Goal: Information Seeking & Learning: Learn about a topic

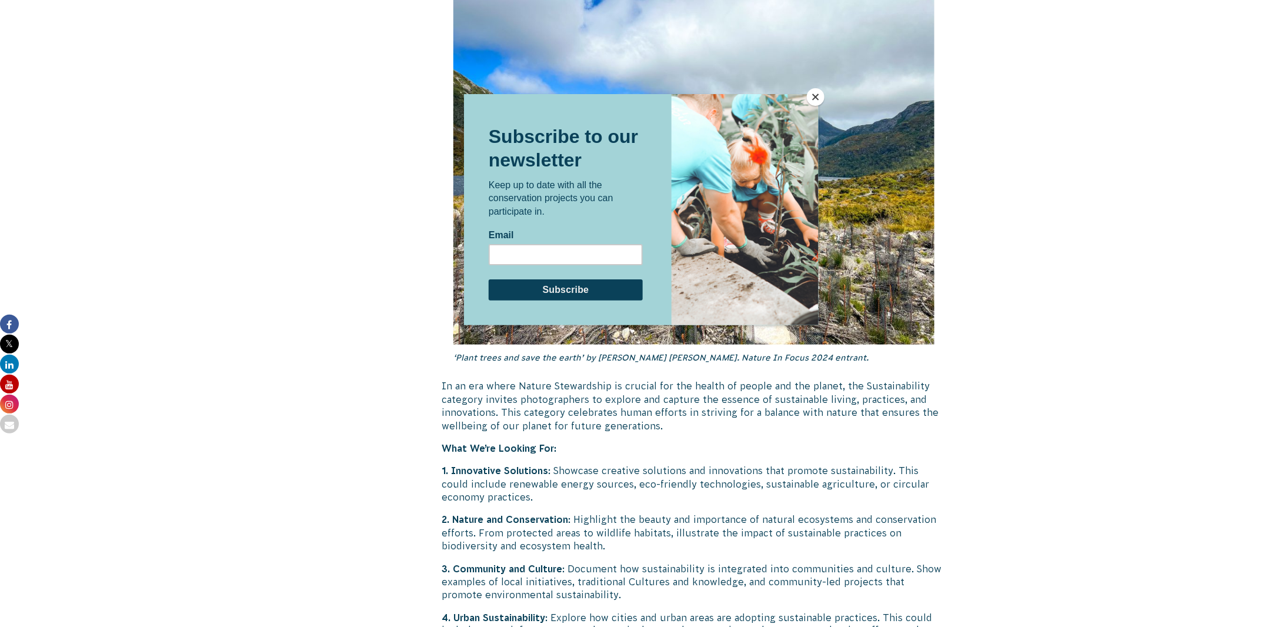
scroll to position [2842, 0]
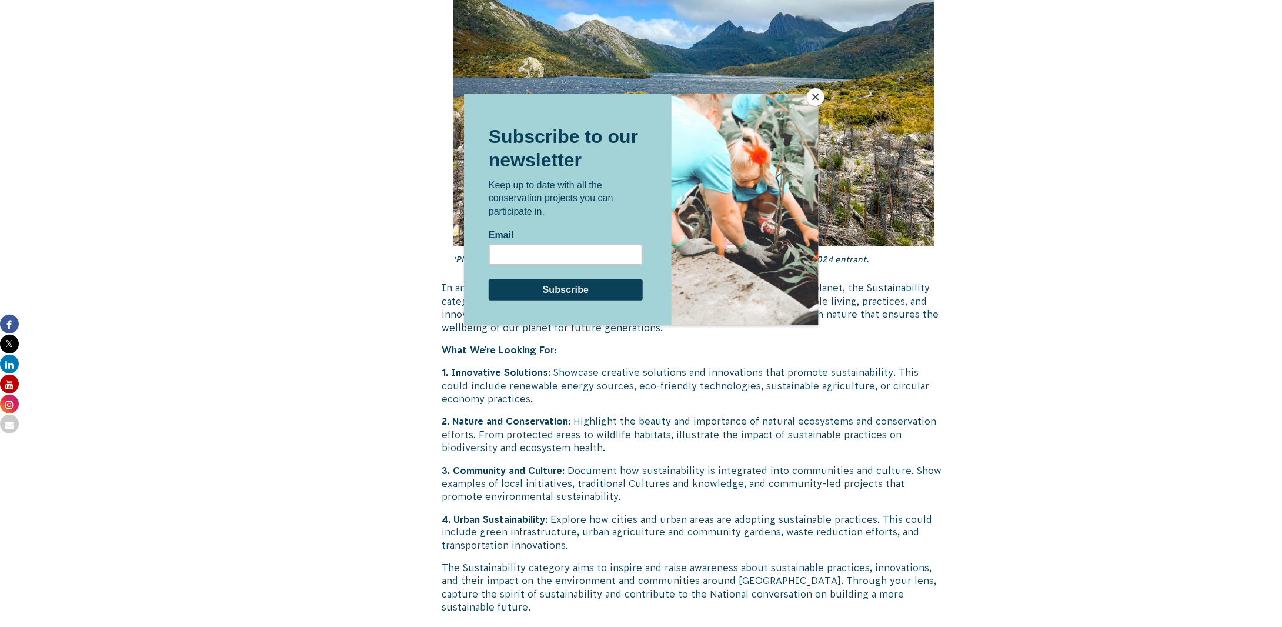
click at [811, 92] on button "Close" at bounding box center [816, 97] width 18 height 18
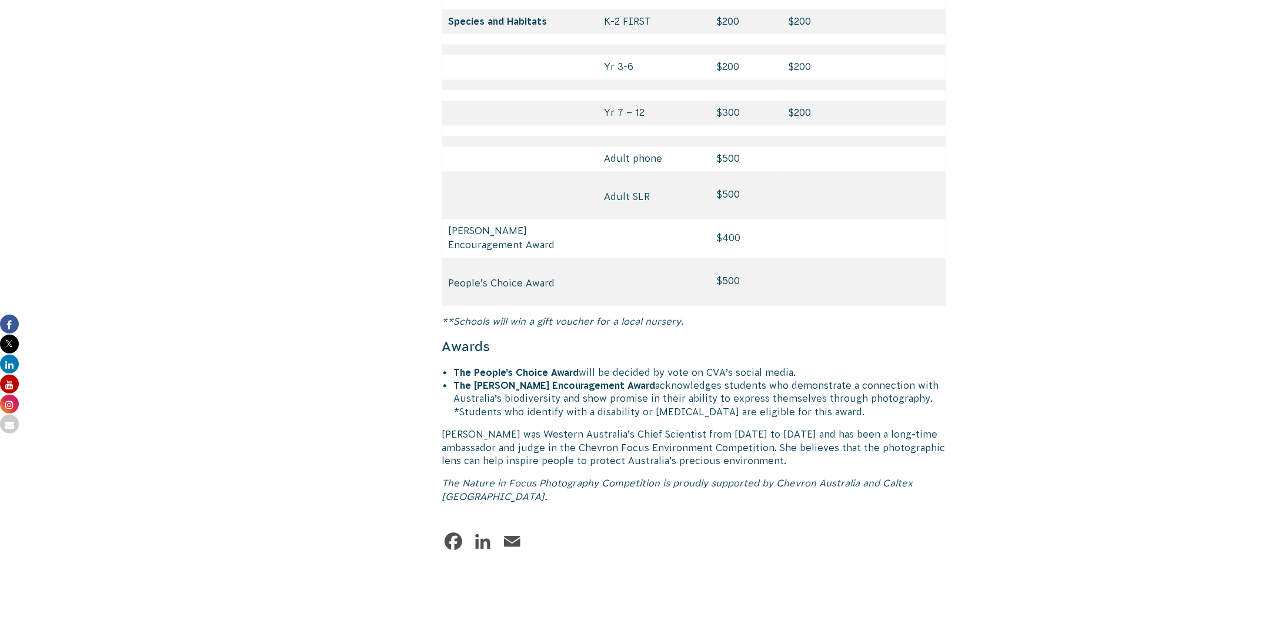
scroll to position [5586, 0]
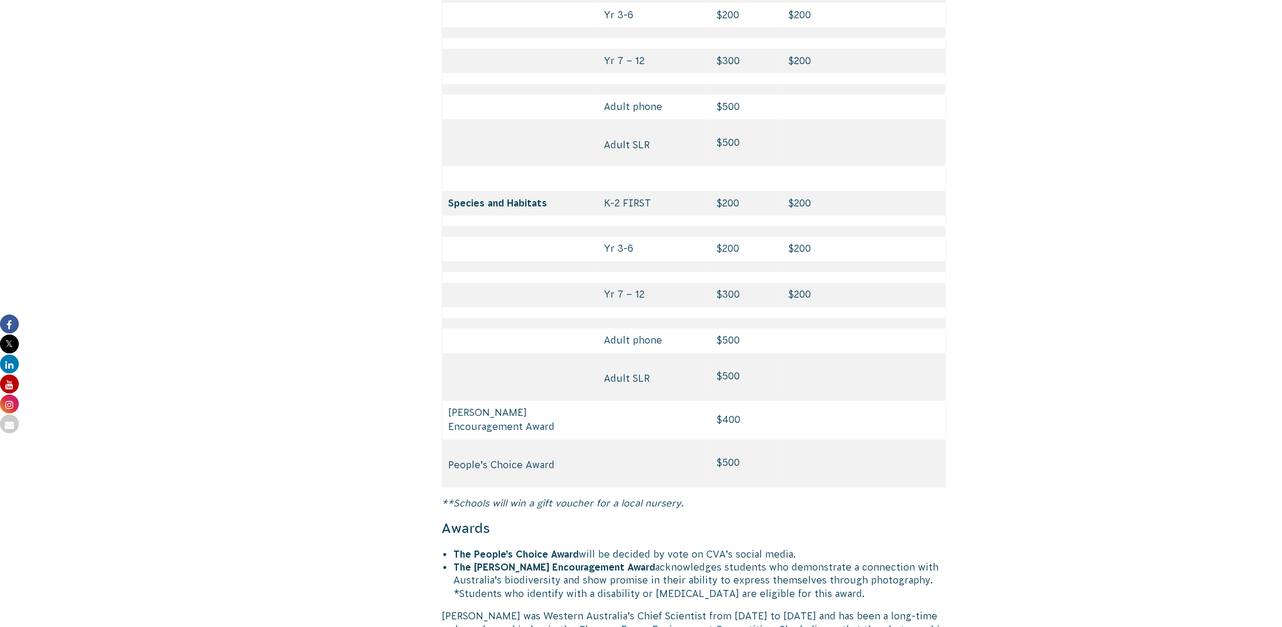
scroll to position [5378, 0]
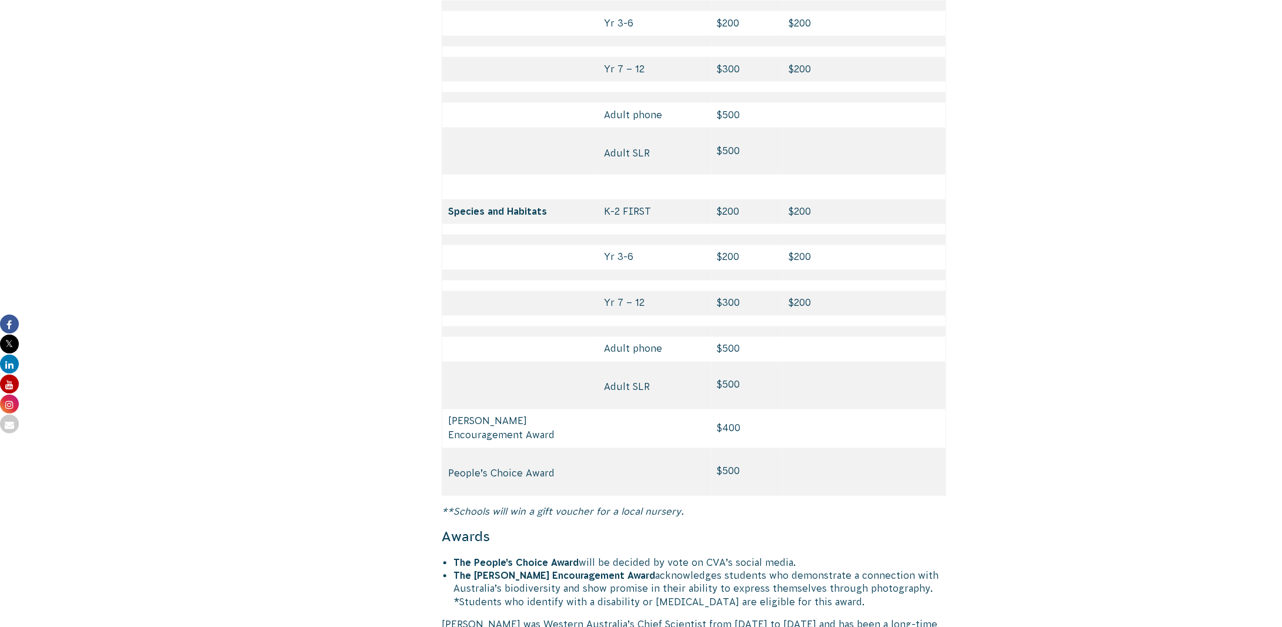
click at [760, 362] on td "$500" at bounding box center [747, 385] width 72 height 47
drag, startPoint x: 738, startPoint y: 331, endPoint x: 626, endPoint y: 328, distance: 112.4
click at [626, 362] on tr "Adult SLR $500" at bounding box center [694, 385] width 504 height 47
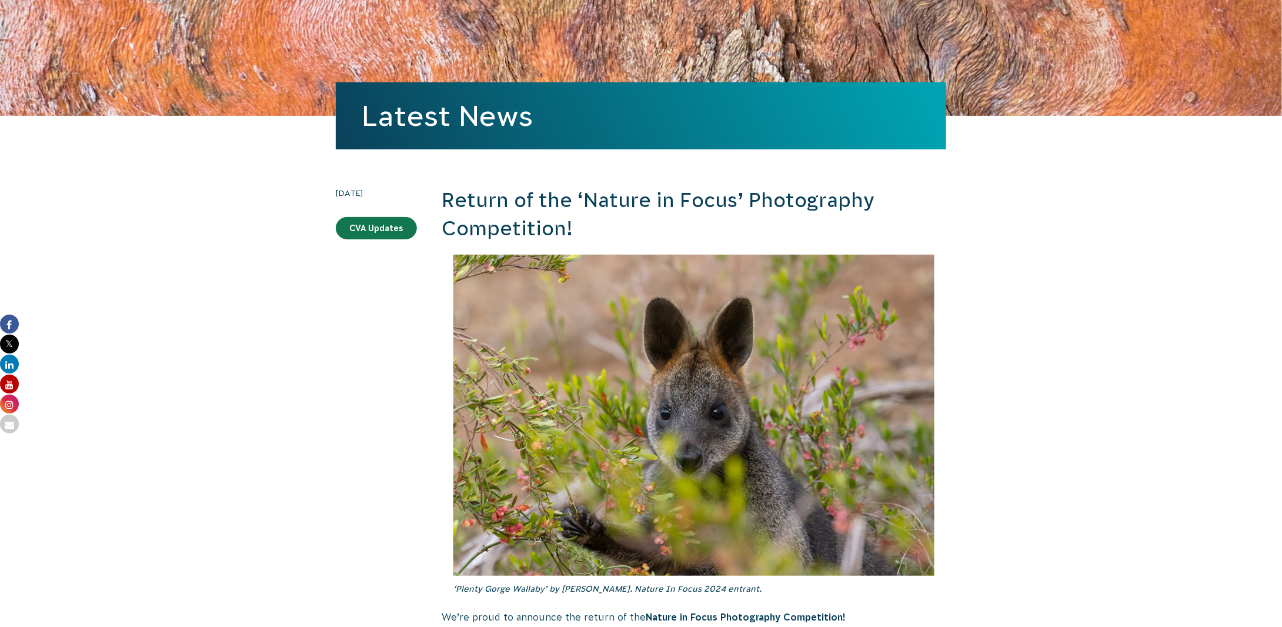
scroll to position [0, 0]
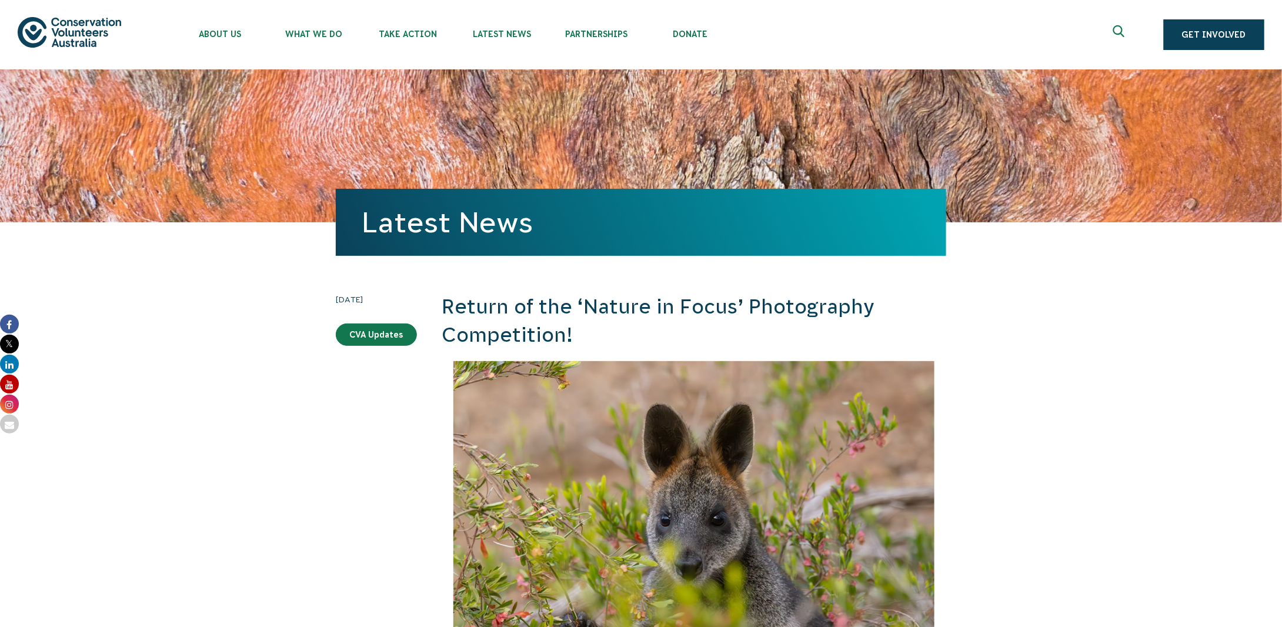
drag, startPoint x: 889, startPoint y: 142, endPoint x: 701, endPoint y: -20, distance: 248.1
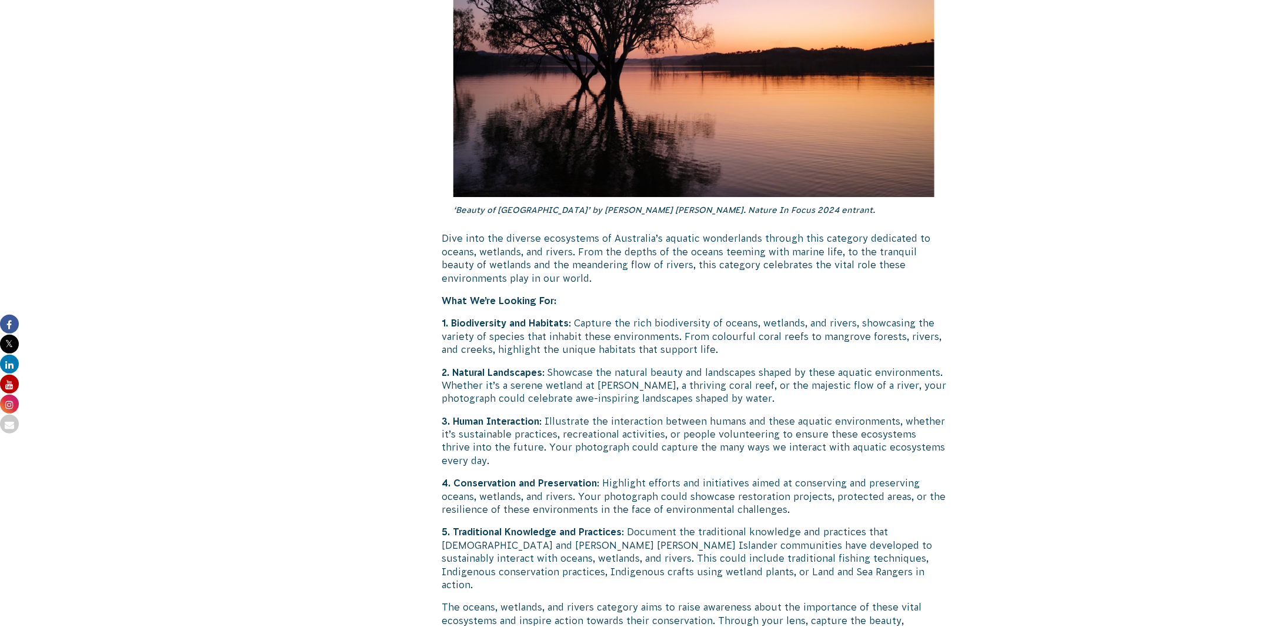
scroll to position [2058, 0]
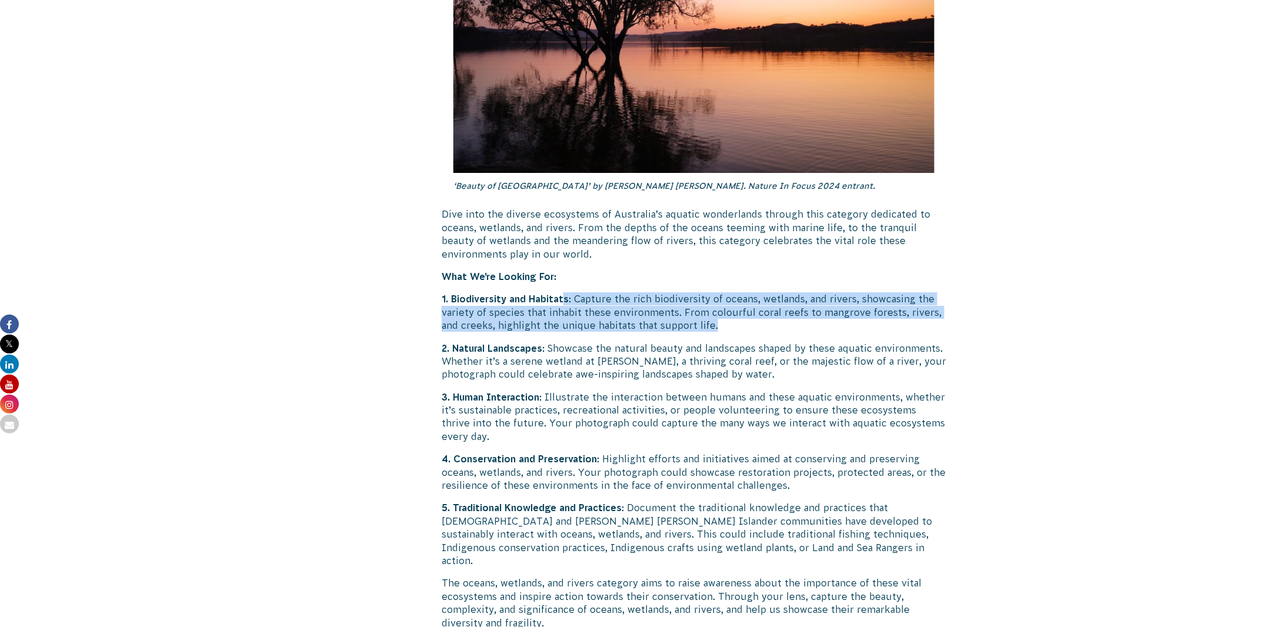
drag, startPoint x: 584, startPoint y: 290, endPoint x: 737, endPoint y: 306, distance: 153.6
click at [737, 306] on p "1. Biodiversity and Habitats : Capture the rich biodiversity of oceans, wetland…" at bounding box center [694, 311] width 505 height 39
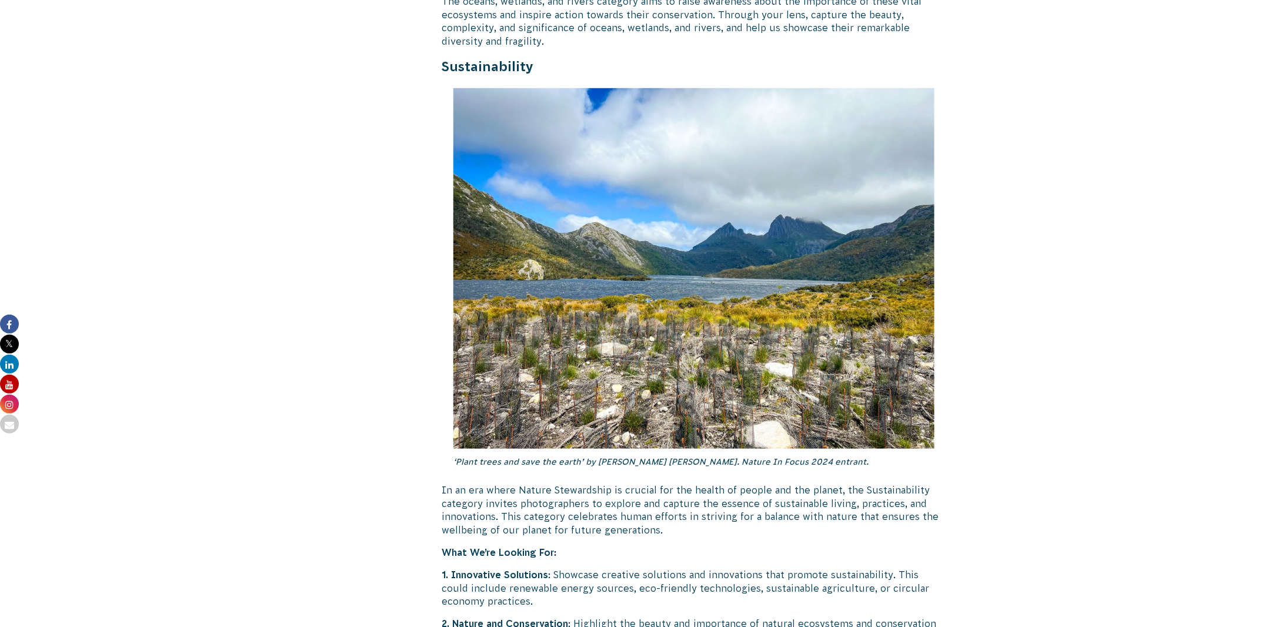
scroll to position [2548, 0]
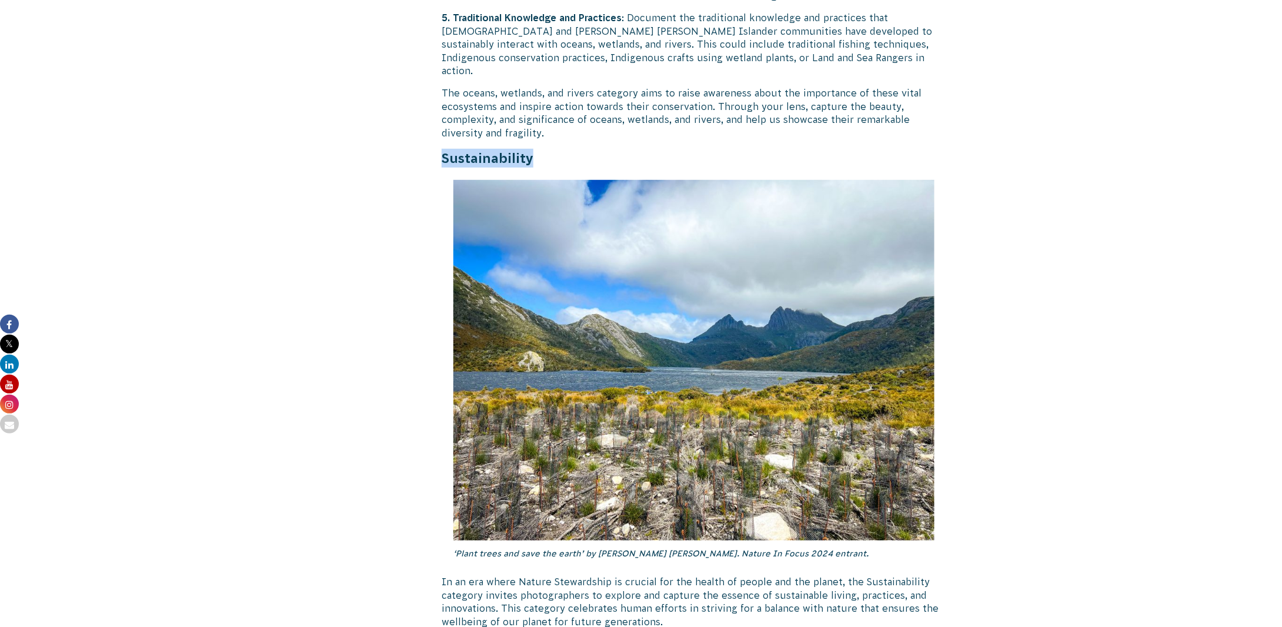
drag, startPoint x: 537, startPoint y: 129, endPoint x: 438, endPoint y: 133, distance: 98.9
copy strong "Sustainability"
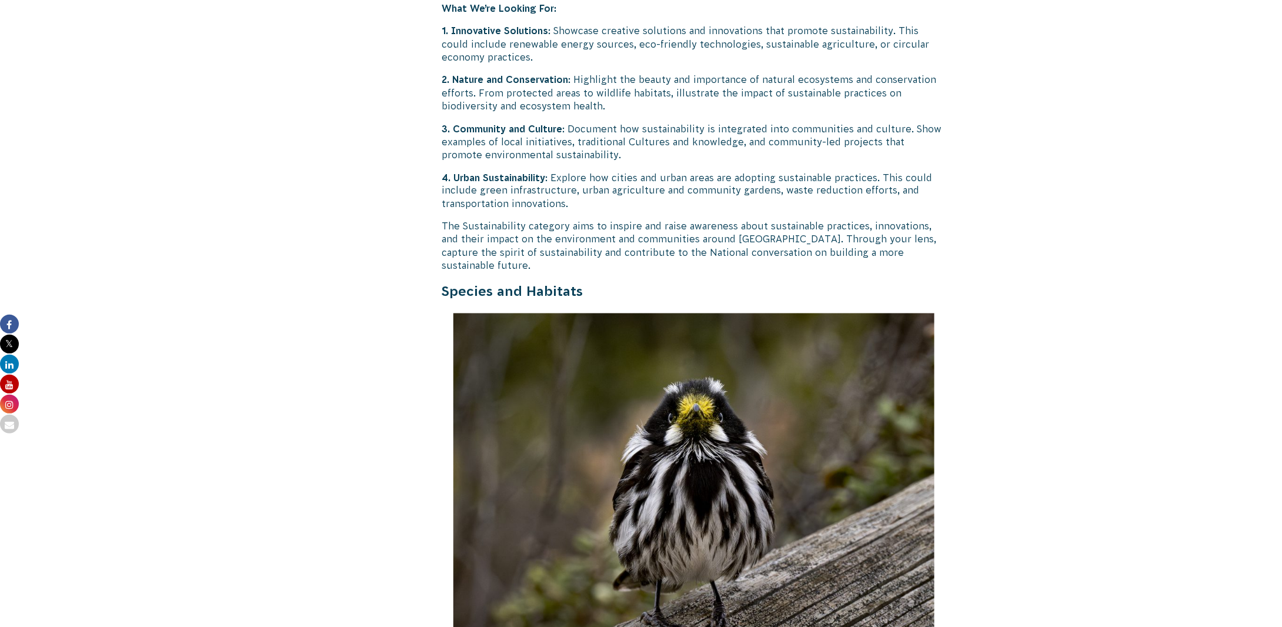
scroll to position [3234, 0]
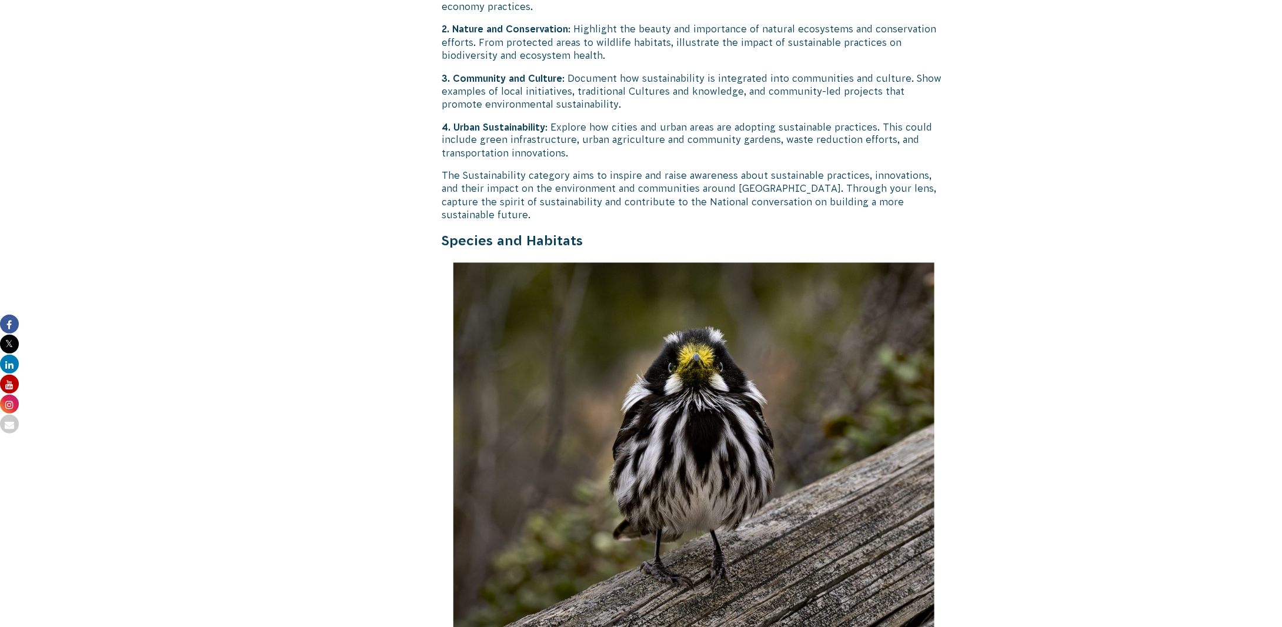
drag, startPoint x: 561, startPoint y: 202, endPoint x: 383, endPoint y: 208, distance: 177.7
click at [383, 208] on div "[DATE] CVA Updates Return of the ‘Nature in Focus’ Photography Competition! ‘Pl…" at bounding box center [640, 3] width 635 height 5889
click at [631, 232] on h4 "Species and Habitats" at bounding box center [694, 241] width 505 height 19
drag, startPoint x: 479, startPoint y: 213, endPoint x: 432, endPoint y: 205, distance: 47.7
click at [432, 205] on div "[DATE] CVA Updates Return of the ‘Nature in Focus’ Photography Competition! ‘Pl…" at bounding box center [640, 3] width 635 height 5889
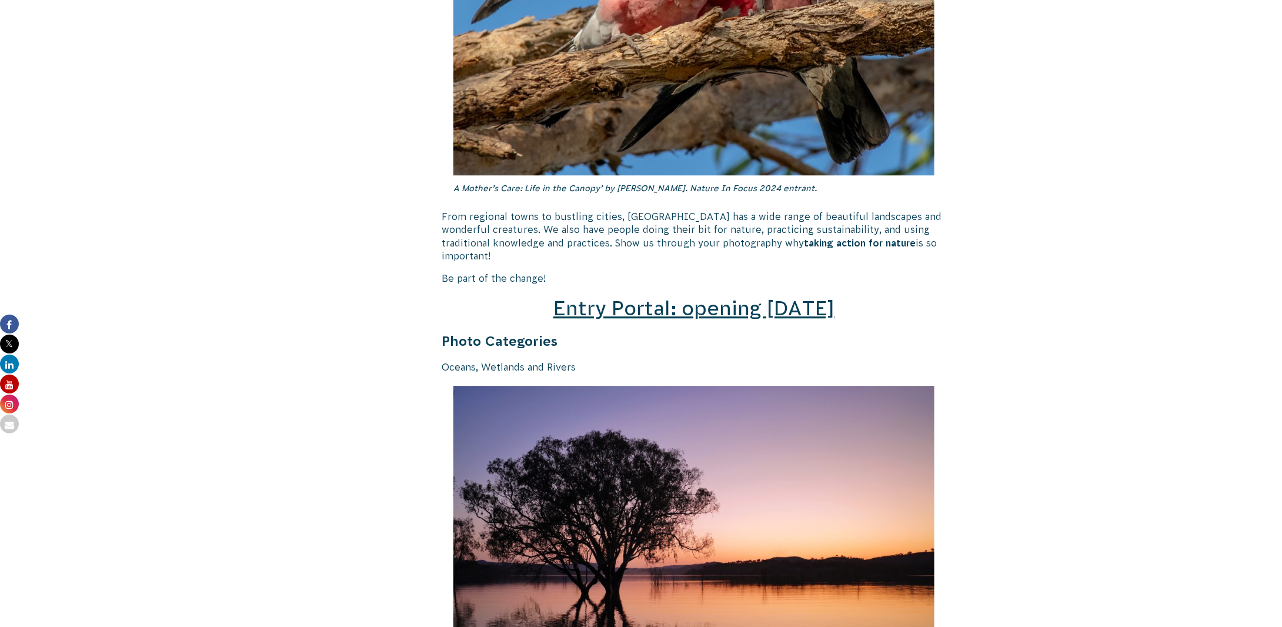
scroll to position [1764, 0]
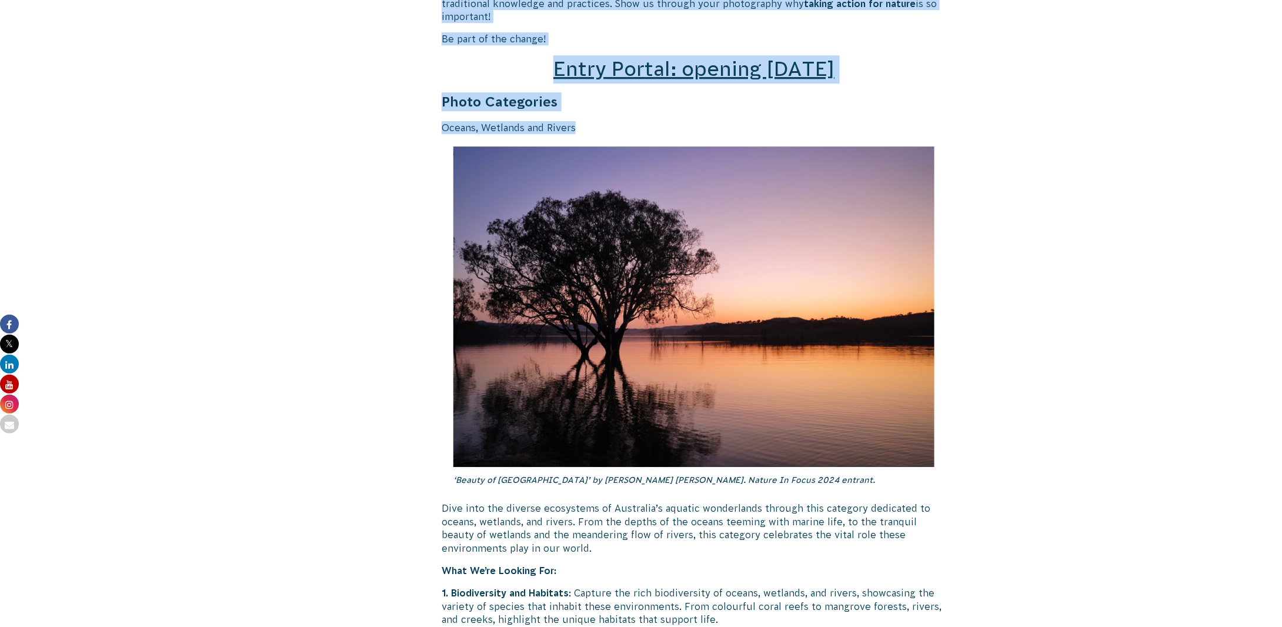
drag, startPoint x: 552, startPoint y: 106, endPoint x: 363, endPoint y: 109, distance: 189.4
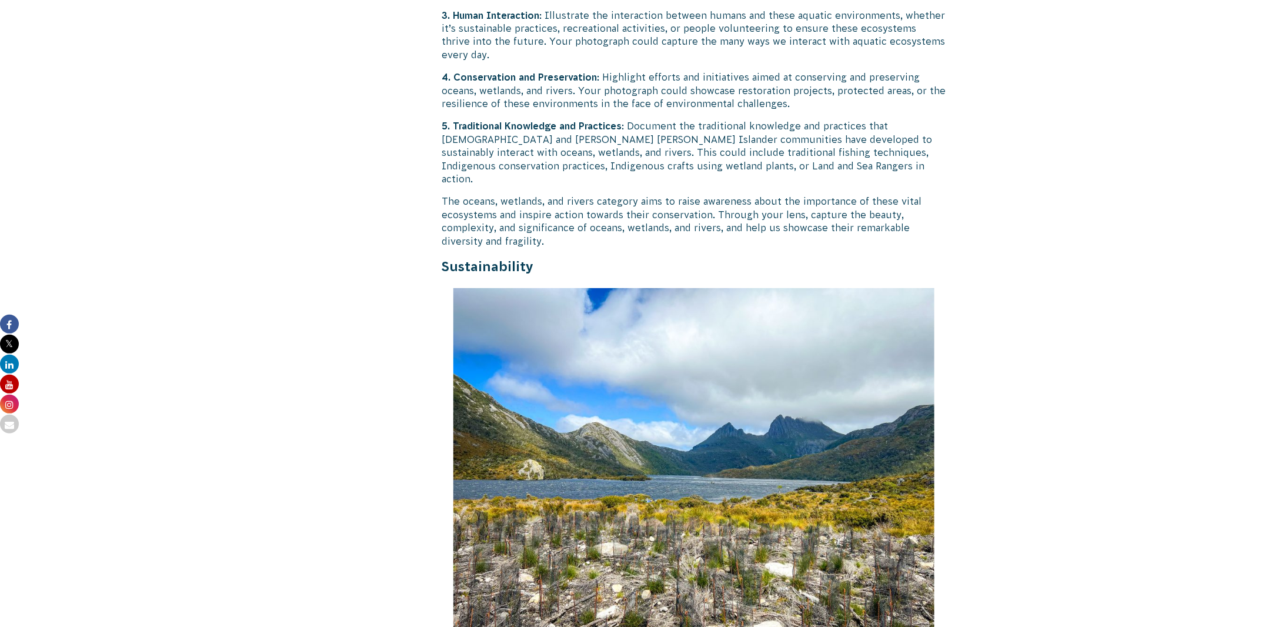
scroll to position [2450, 0]
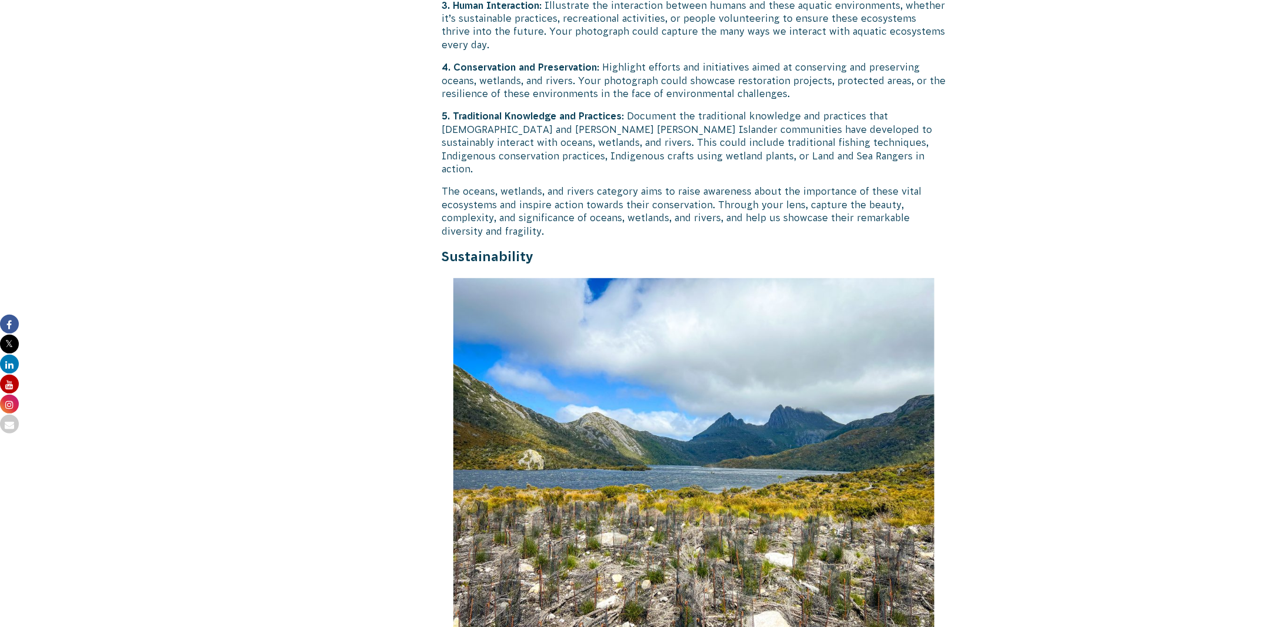
drag, startPoint x: 535, startPoint y: 221, endPoint x: 413, endPoint y: 214, distance: 121.9
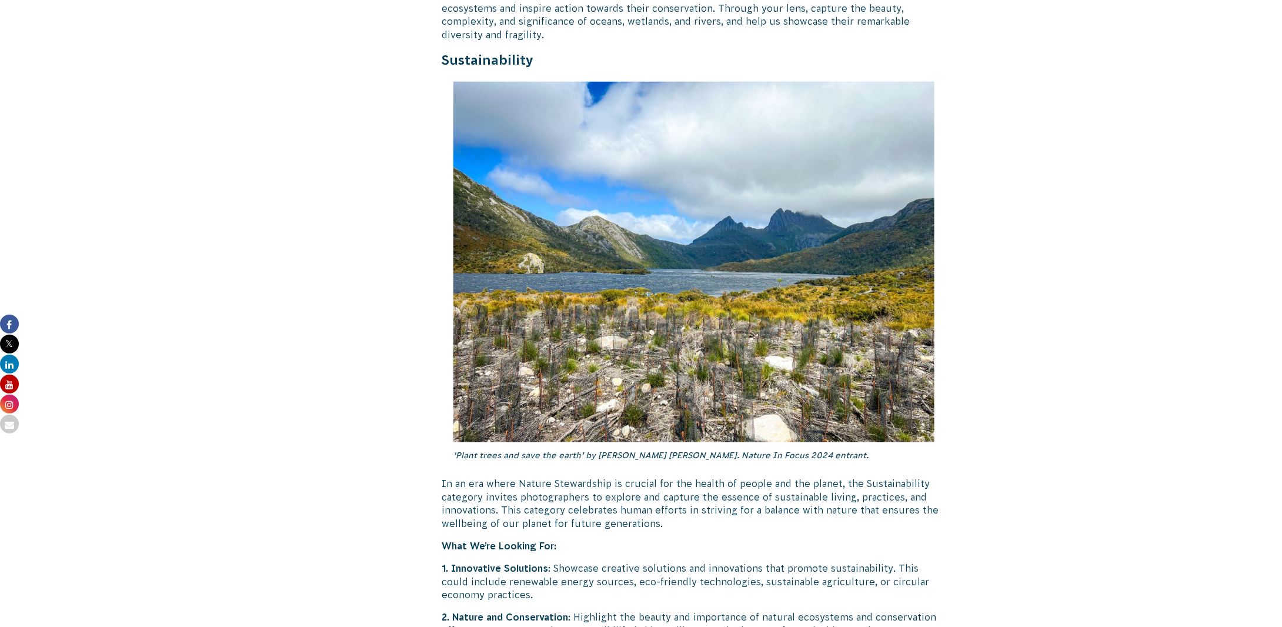
scroll to position [3136, 0]
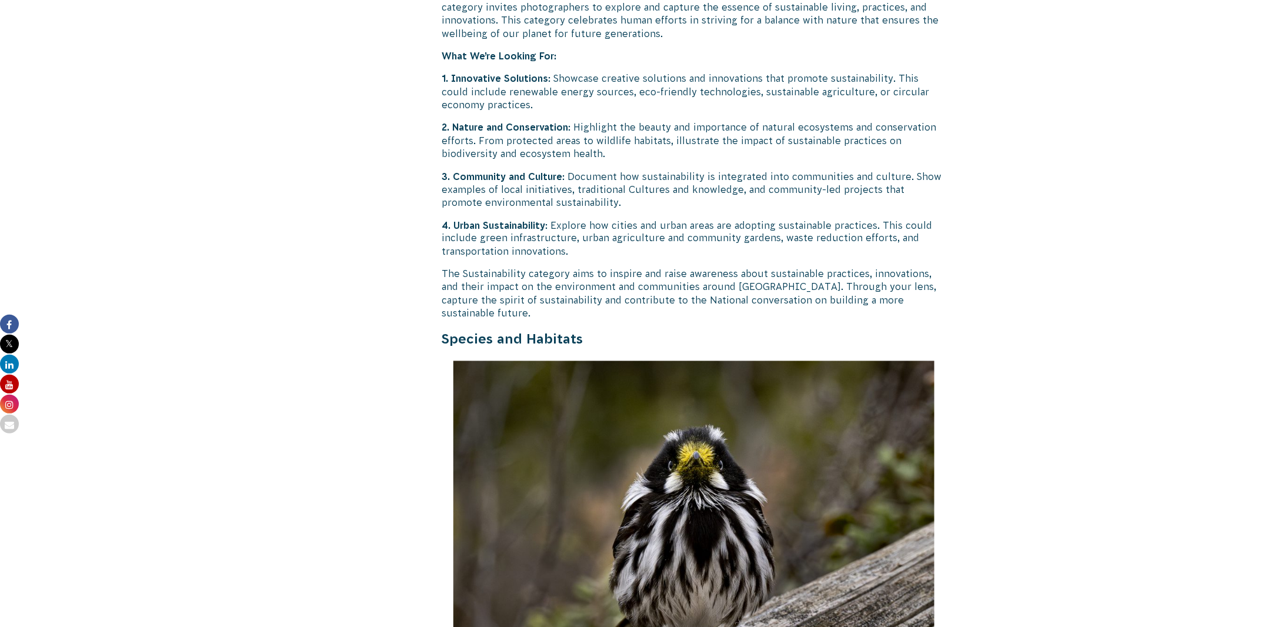
drag, startPoint x: 596, startPoint y: 292, endPoint x: 403, endPoint y: 295, distance: 192.9
click at [403, 295] on div "[DATE] CVA Updates Return of the ‘Nature in Focus’ Photography Competition! ‘Pl…" at bounding box center [640, 101] width 635 height 5889
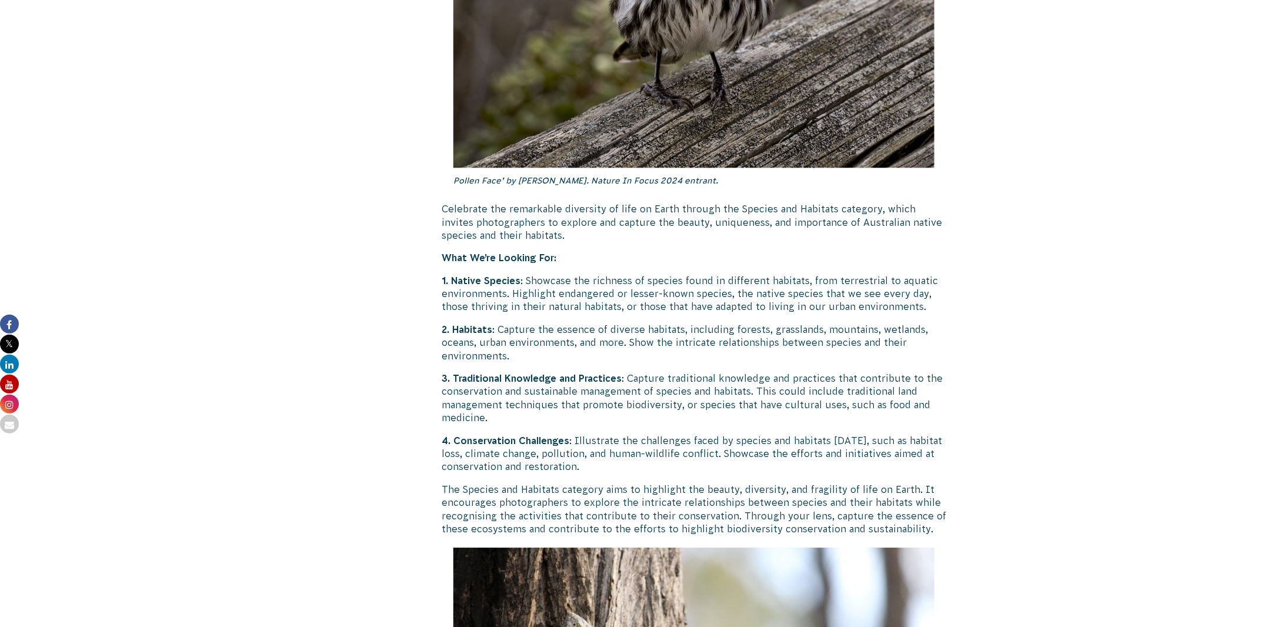
scroll to position [3724, 0]
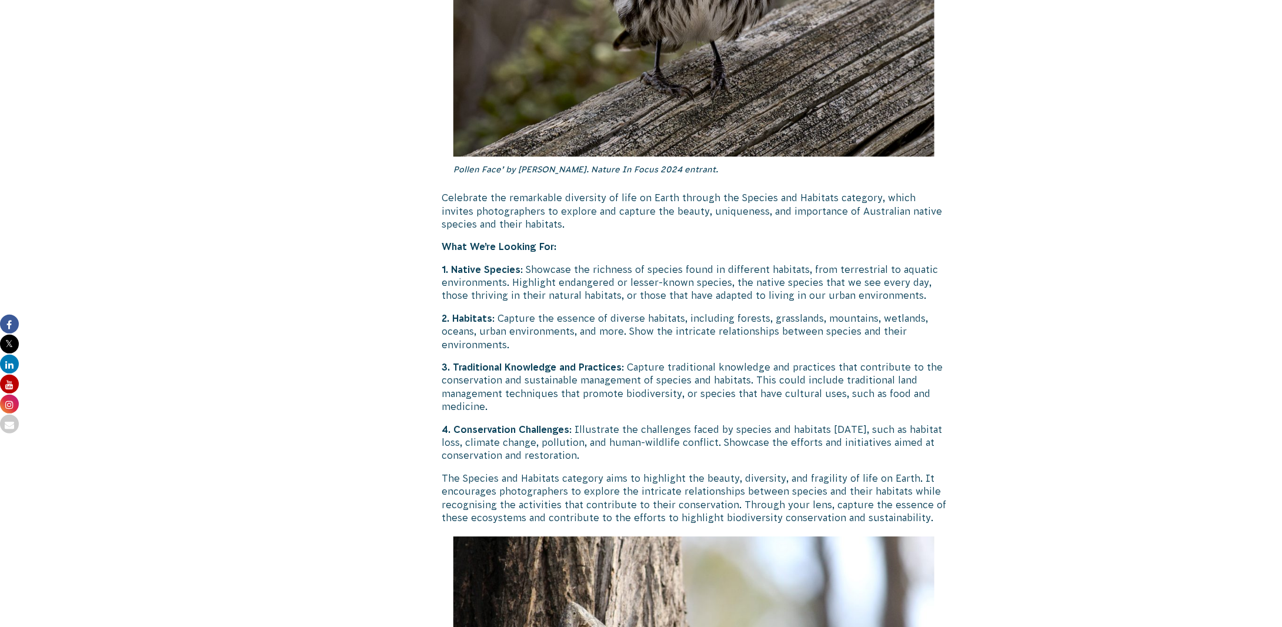
click at [476, 264] on strong "1. Native Species" at bounding box center [481, 269] width 79 height 11
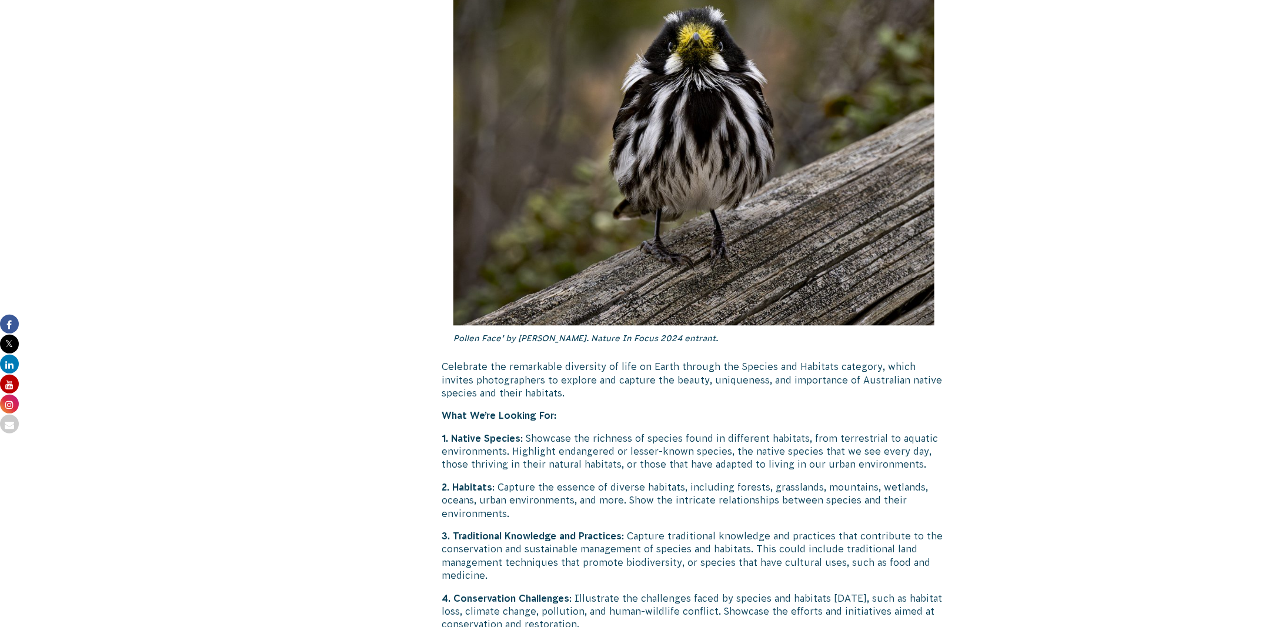
scroll to position [3626, 0]
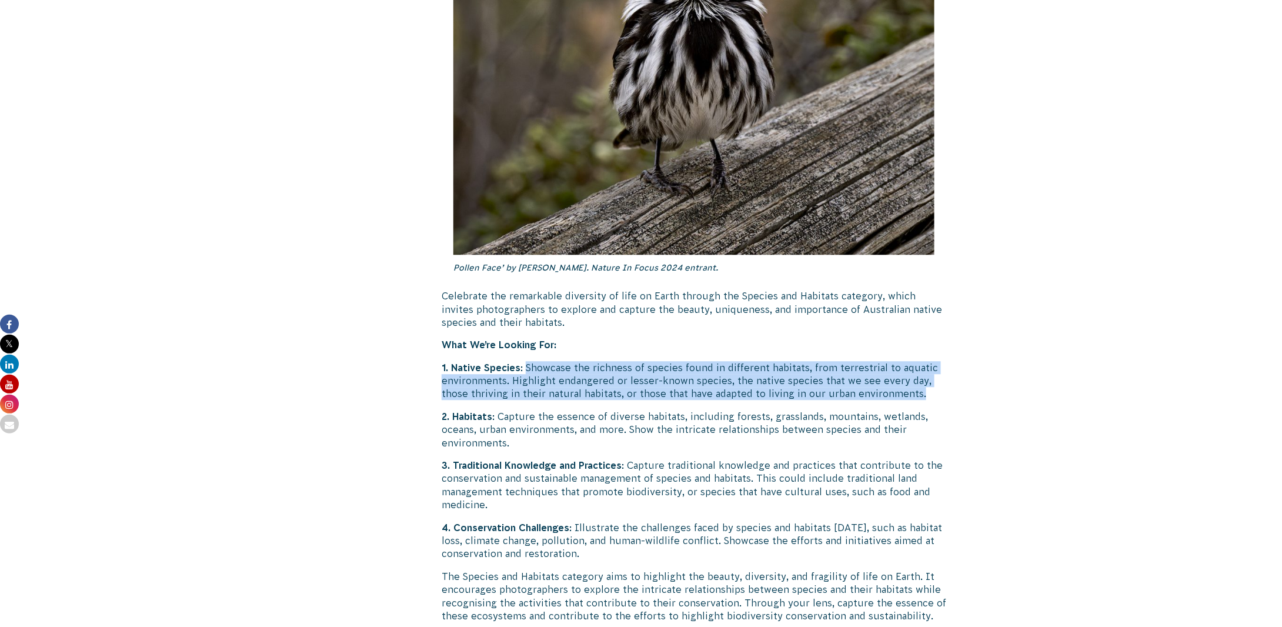
drag, startPoint x: 693, startPoint y: 324, endPoint x: 935, endPoint y: 356, distance: 244.3
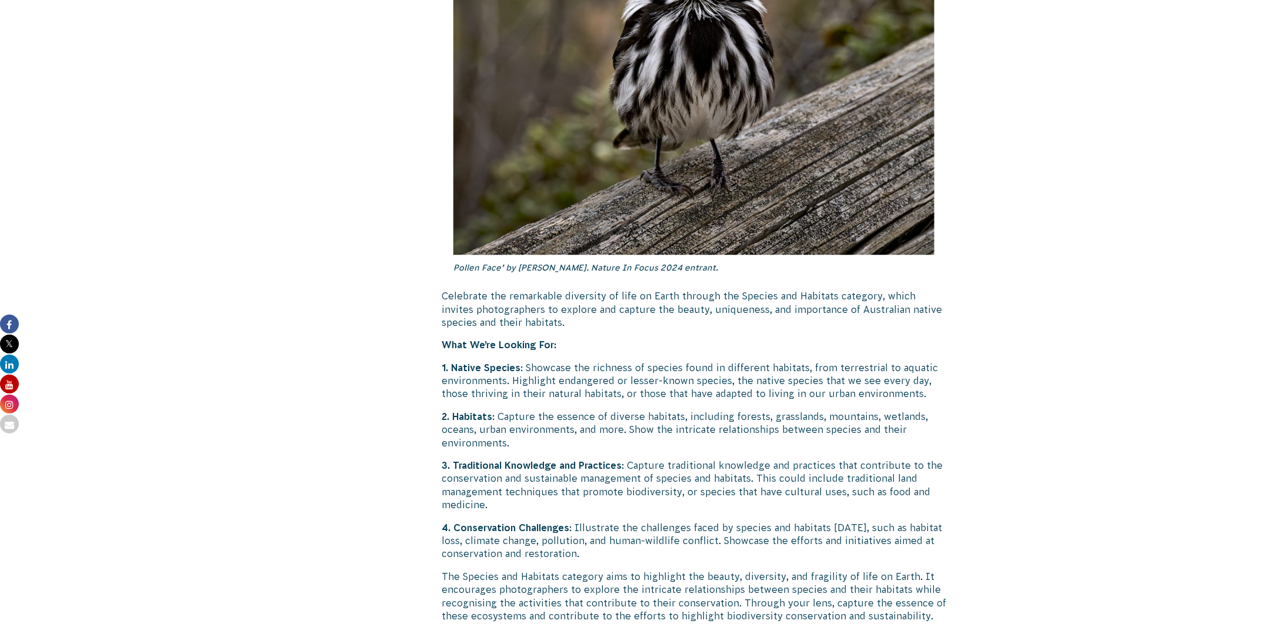
click at [544, 410] on p "2. Habitats : Capture the essence of diverse habitats, including forests, grass…" at bounding box center [694, 429] width 505 height 39
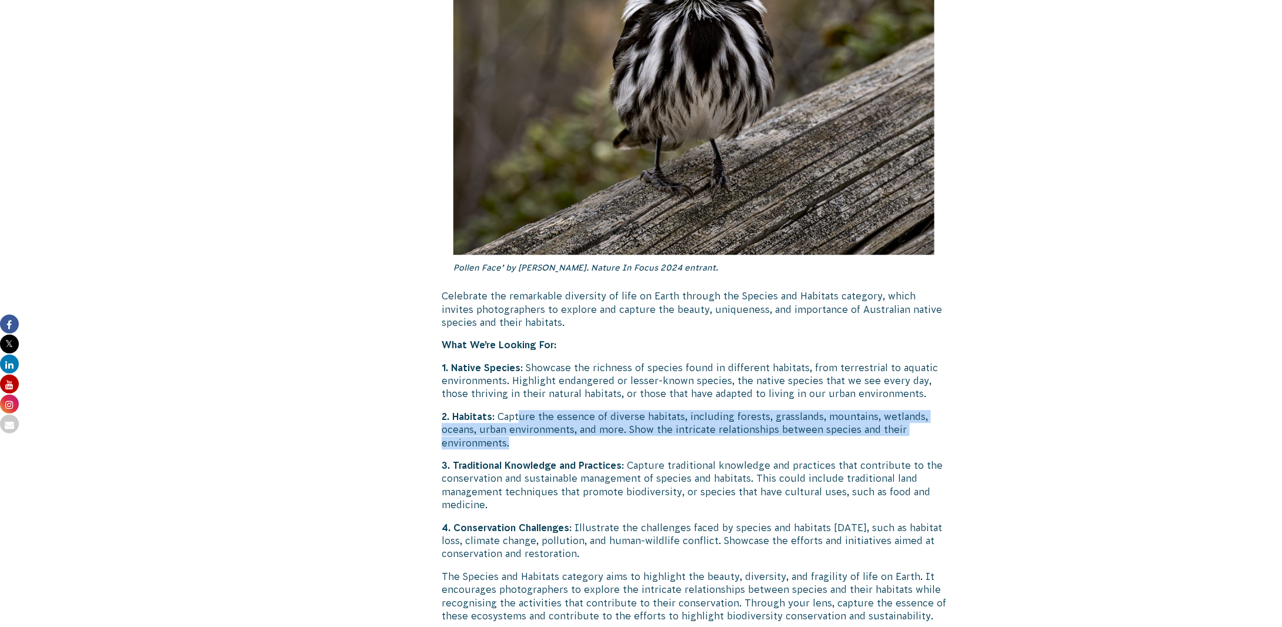
drag, startPoint x: 522, startPoint y: 382, endPoint x: 584, endPoint y: 405, distance: 65.9
click at [584, 410] on p "2. Habitats : Capture the essence of diverse habitats, including forests, grass…" at bounding box center [694, 429] width 505 height 39
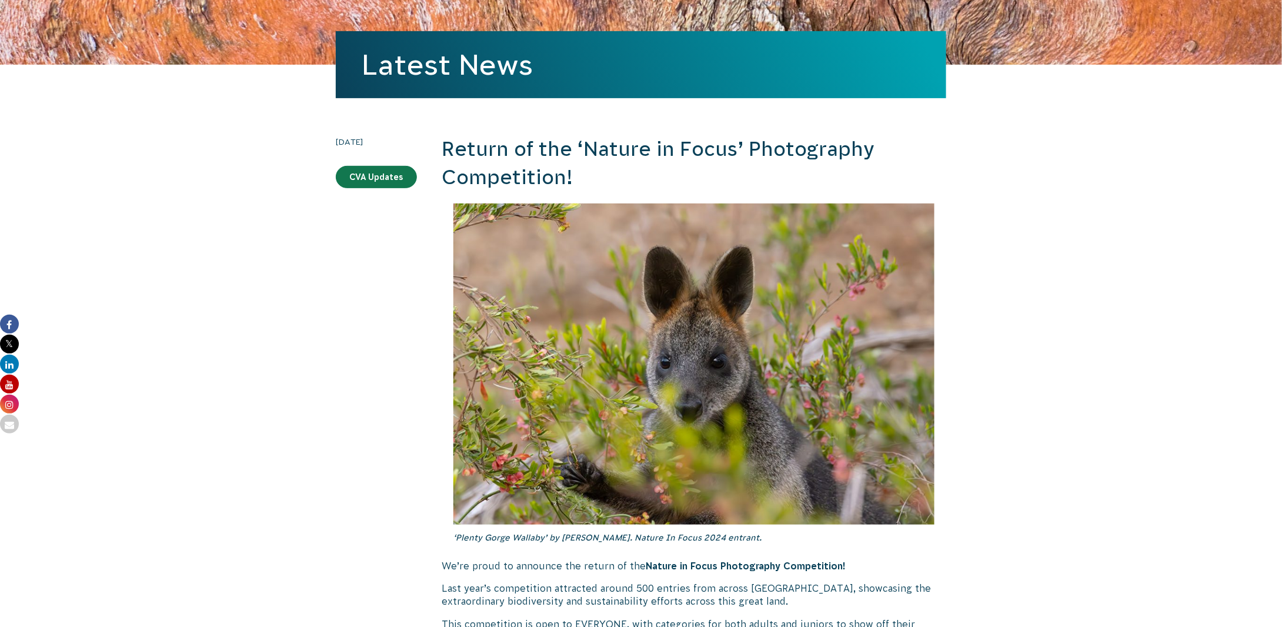
scroll to position [98, 0]
